Goal: Transaction & Acquisition: Purchase product/service

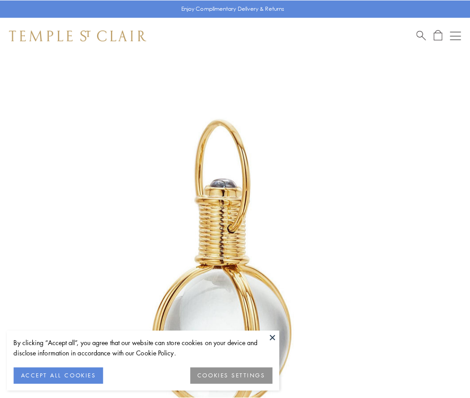
scroll to position [234, 0]
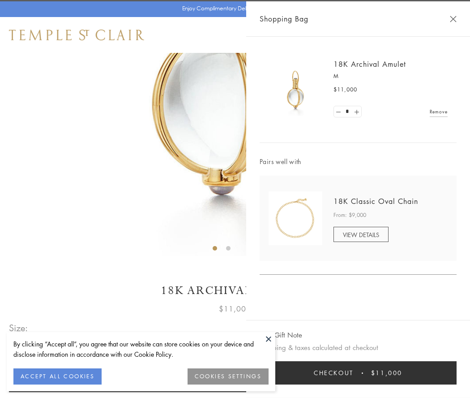
click at [358, 372] on button "Checkout $11,000" at bounding box center [358, 372] width 197 height 23
